Goal: Use online tool/utility: Utilize a website feature to perform a specific function

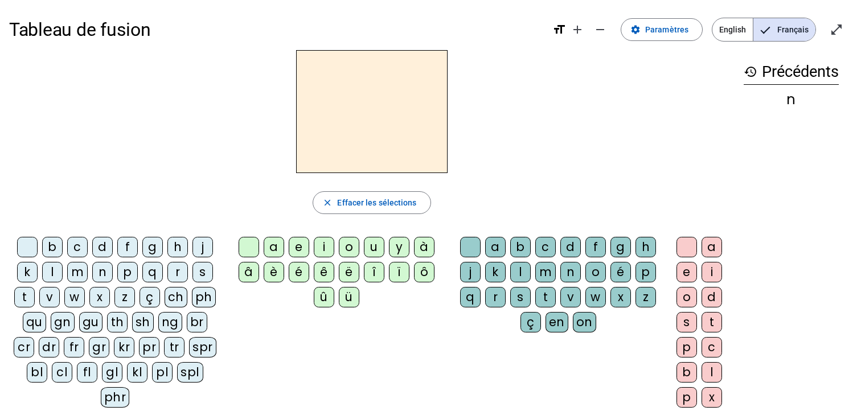
scroll to position [14, 0]
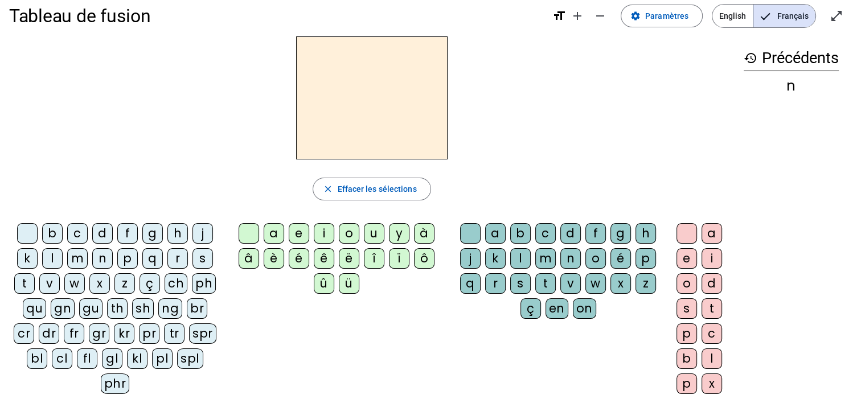
click at [71, 259] on div "m" at bounding box center [77, 258] width 21 height 21
click at [321, 225] on div "i" at bounding box center [324, 233] width 21 height 21
click at [515, 259] on div "l" at bounding box center [520, 258] width 21 height 21
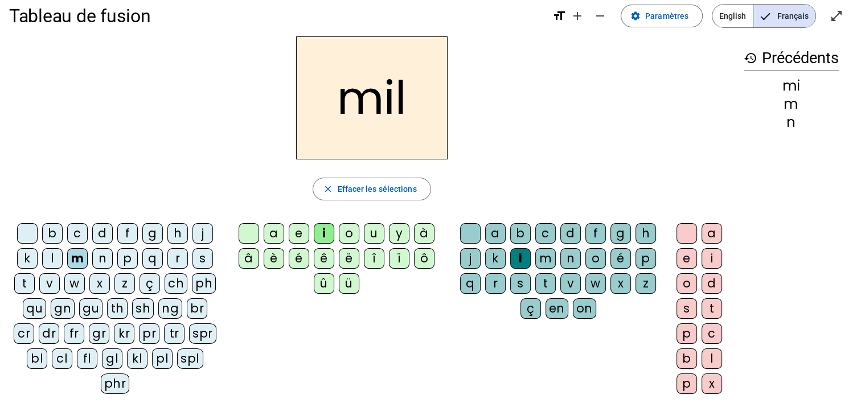
click at [205, 252] on div "s" at bounding box center [202, 258] width 21 height 21
click at [466, 232] on div at bounding box center [470, 233] width 21 height 21
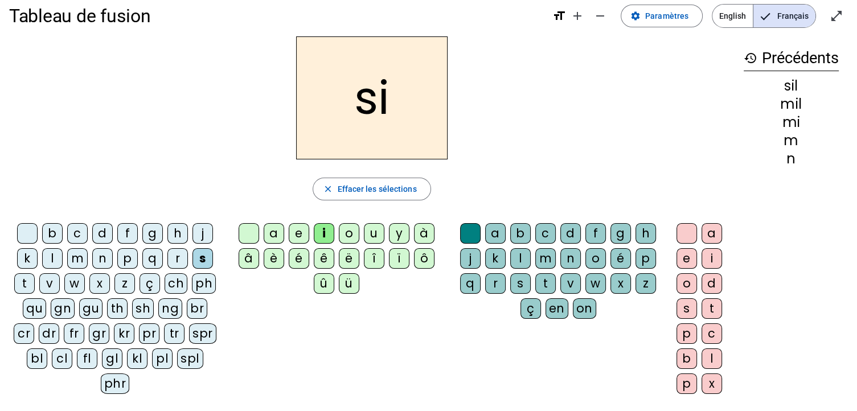
click at [99, 259] on div "n" at bounding box center [102, 258] width 21 height 21
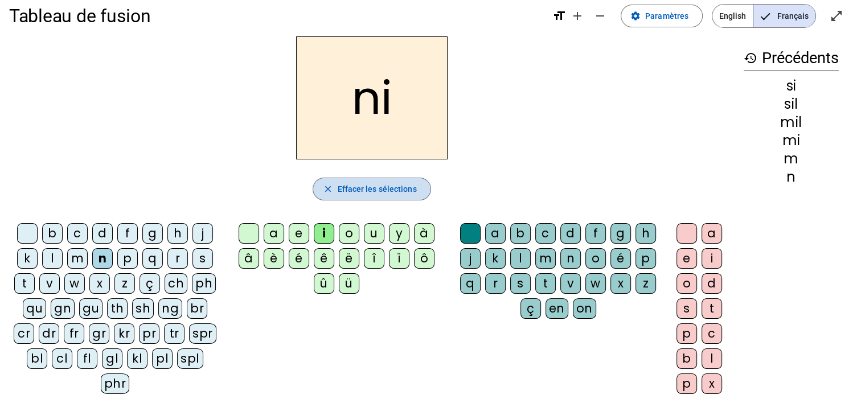
click at [368, 185] on span "Effacer les sélections" at bounding box center [376, 189] width 79 height 14
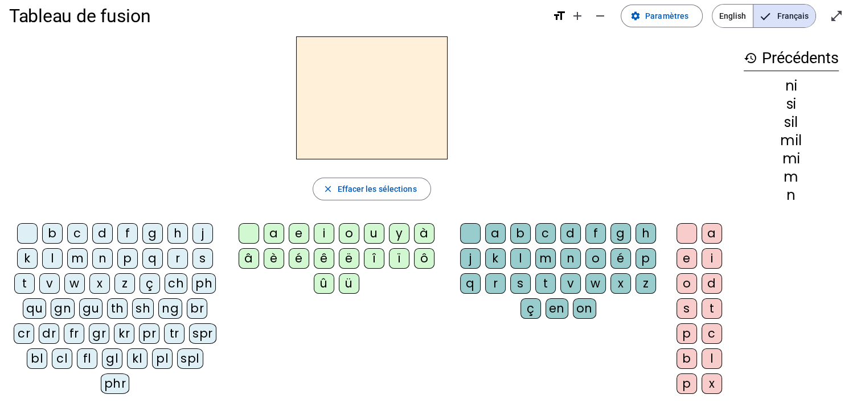
click at [54, 258] on div "l" at bounding box center [52, 258] width 21 height 21
click at [297, 231] on div "e" at bounding box center [299, 233] width 21 height 21
click at [103, 237] on div "d" at bounding box center [102, 233] width 21 height 21
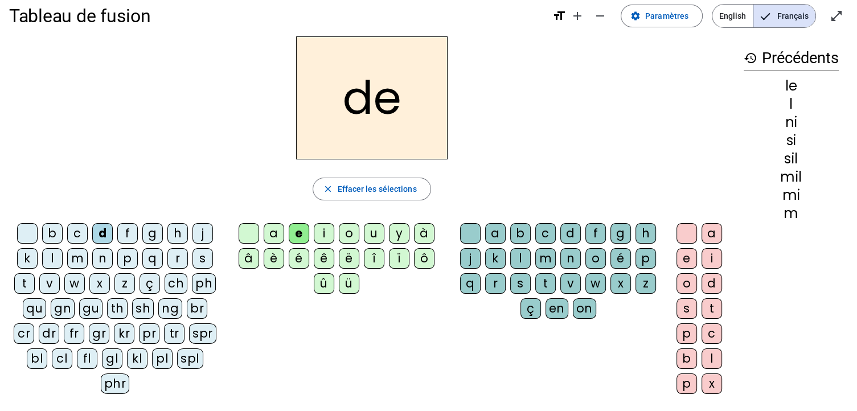
click at [198, 256] on div "s" at bounding box center [202, 258] width 21 height 21
click at [30, 274] on div "t" at bounding box center [24, 283] width 21 height 21
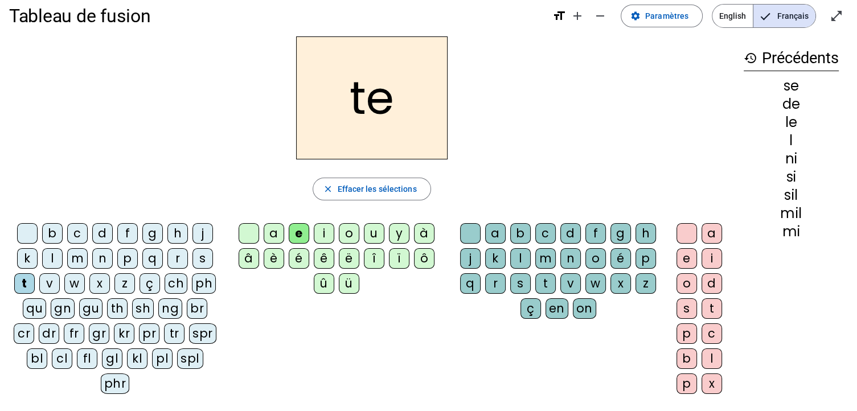
click at [273, 232] on div "a" at bounding box center [274, 233] width 21 height 21
click at [50, 253] on div "l" at bounding box center [52, 258] width 21 height 21
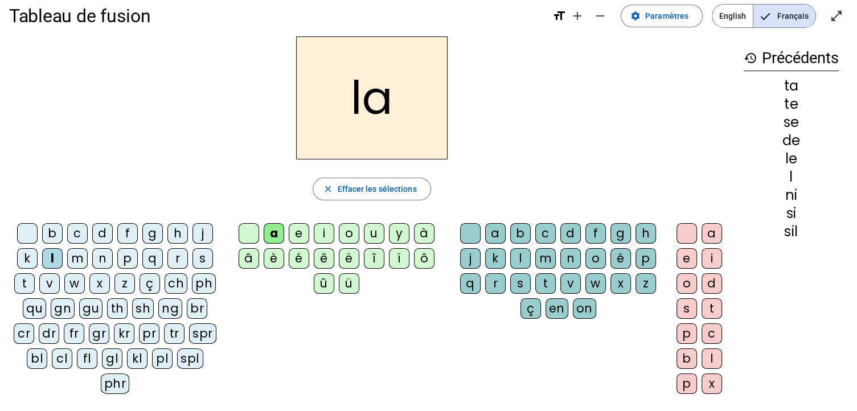
click at [77, 260] on div "m" at bounding box center [77, 258] width 21 height 21
click at [199, 256] on div "s" at bounding box center [202, 258] width 21 height 21
click at [373, 227] on div "u" at bounding box center [374, 233] width 21 height 21
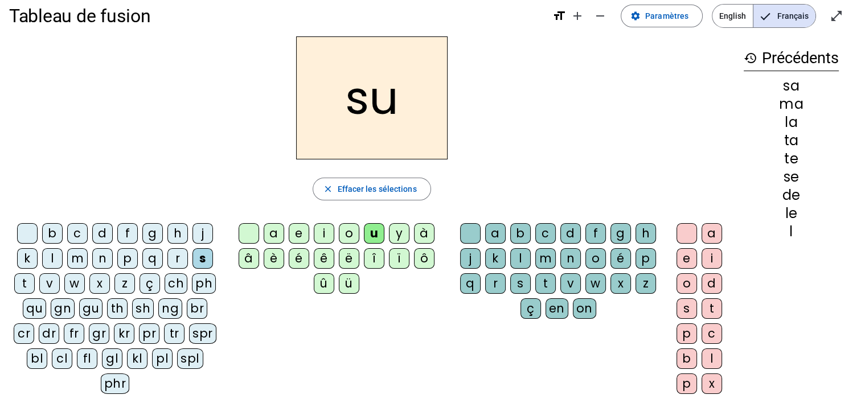
click at [99, 237] on div "d" at bounding box center [102, 233] width 21 height 21
click at [20, 286] on div "t" at bounding box center [24, 283] width 21 height 21
click at [50, 259] on div "l" at bounding box center [52, 258] width 21 height 21
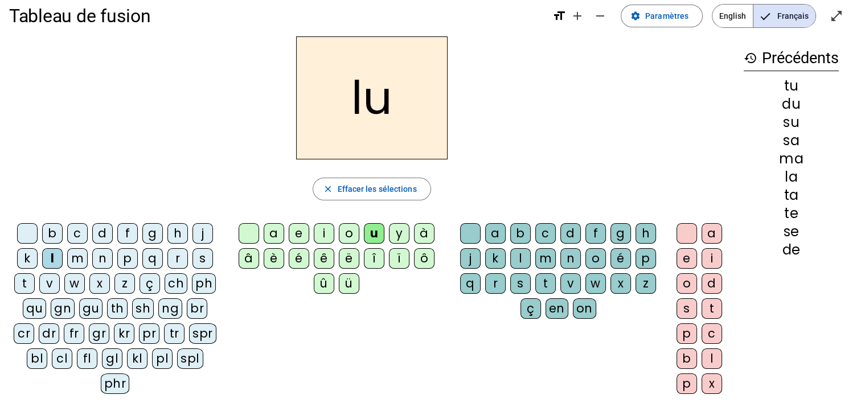
click at [56, 236] on div "b" at bounding box center [52, 233] width 21 height 21
click at [541, 282] on div "t" at bounding box center [545, 283] width 21 height 21
